Goal: Find specific page/section: Find specific page/section

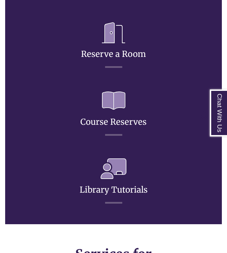
scroll to position [512, 0]
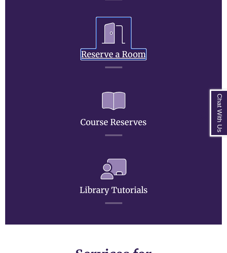
click at [115, 56] on link "Reserve a Room" at bounding box center [113, 46] width 65 height 27
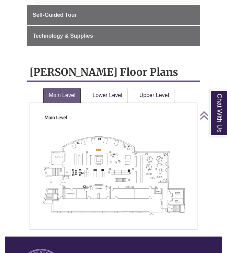
scroll to position [196, 0]
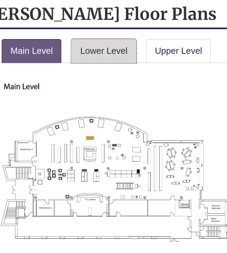
click at [106, 83] on link "Lower Level" at bounding box center [107, 87] width 41 height 15
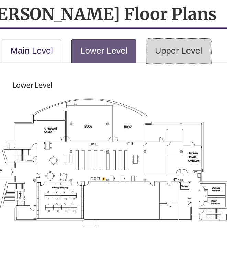
click at [155, 83] on link "Upper Level" at bounding box center [154, 87] width 41 height 15
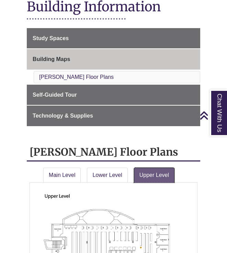
scroll to position [0, 0]
